Goal: Use online tool/utility

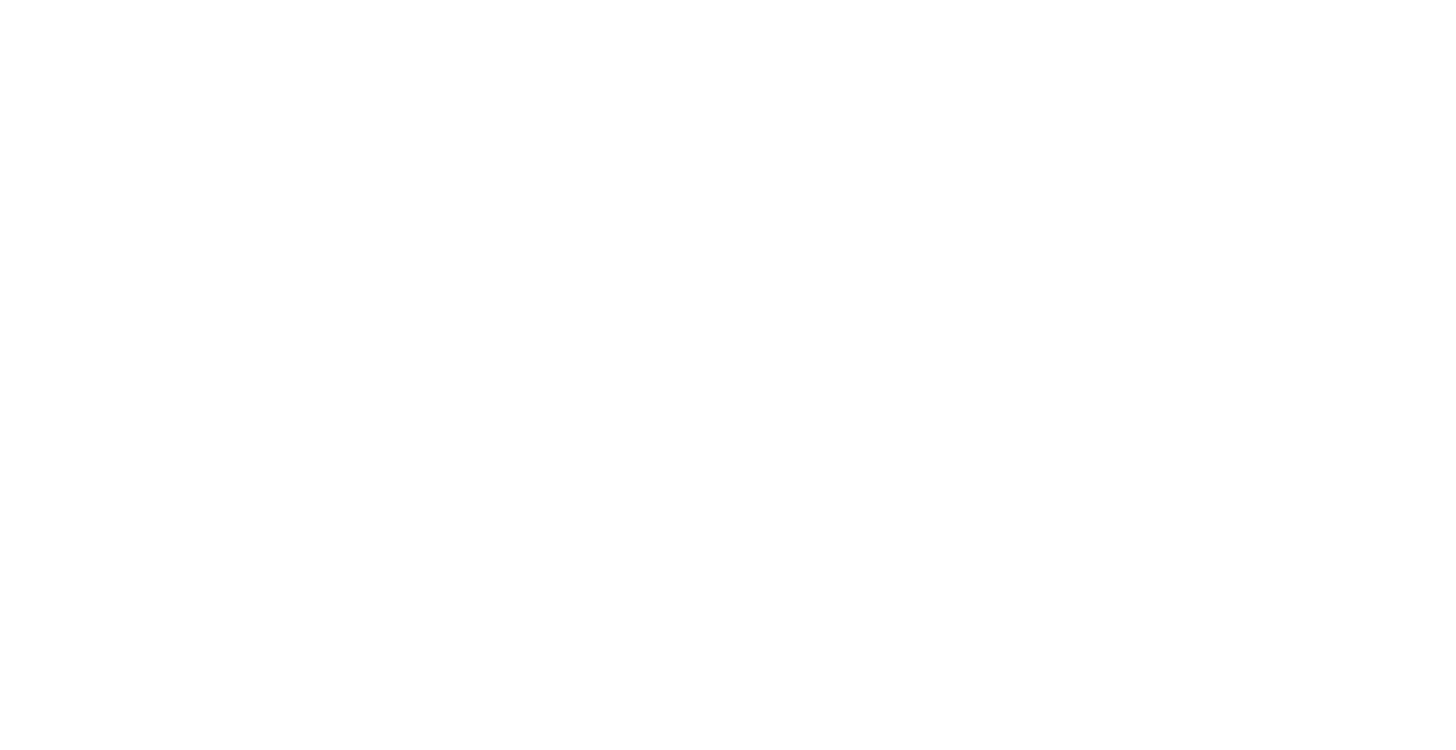
scroll to position [324, 0]
